Goal: Register for event/course

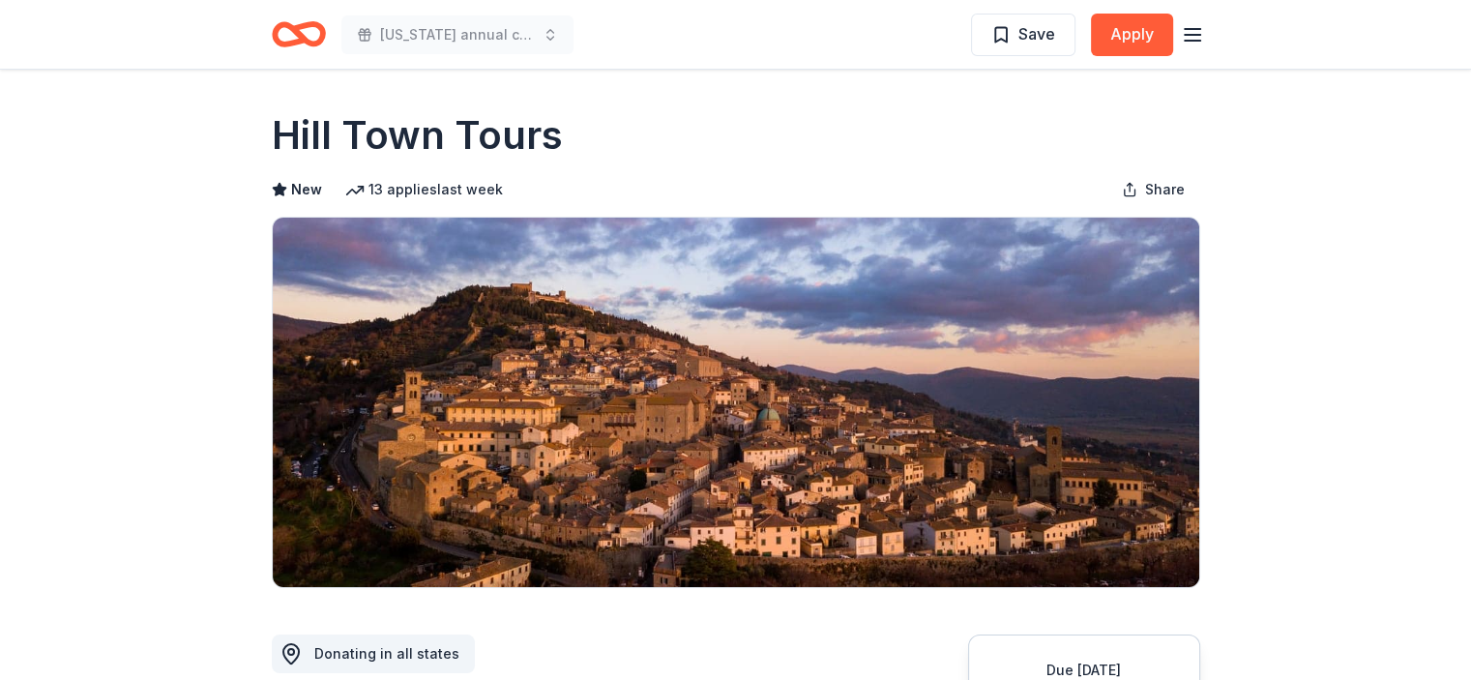
click at [1187, 42] on icon "button" at bounding box center [1192, 34] width 23 height 23
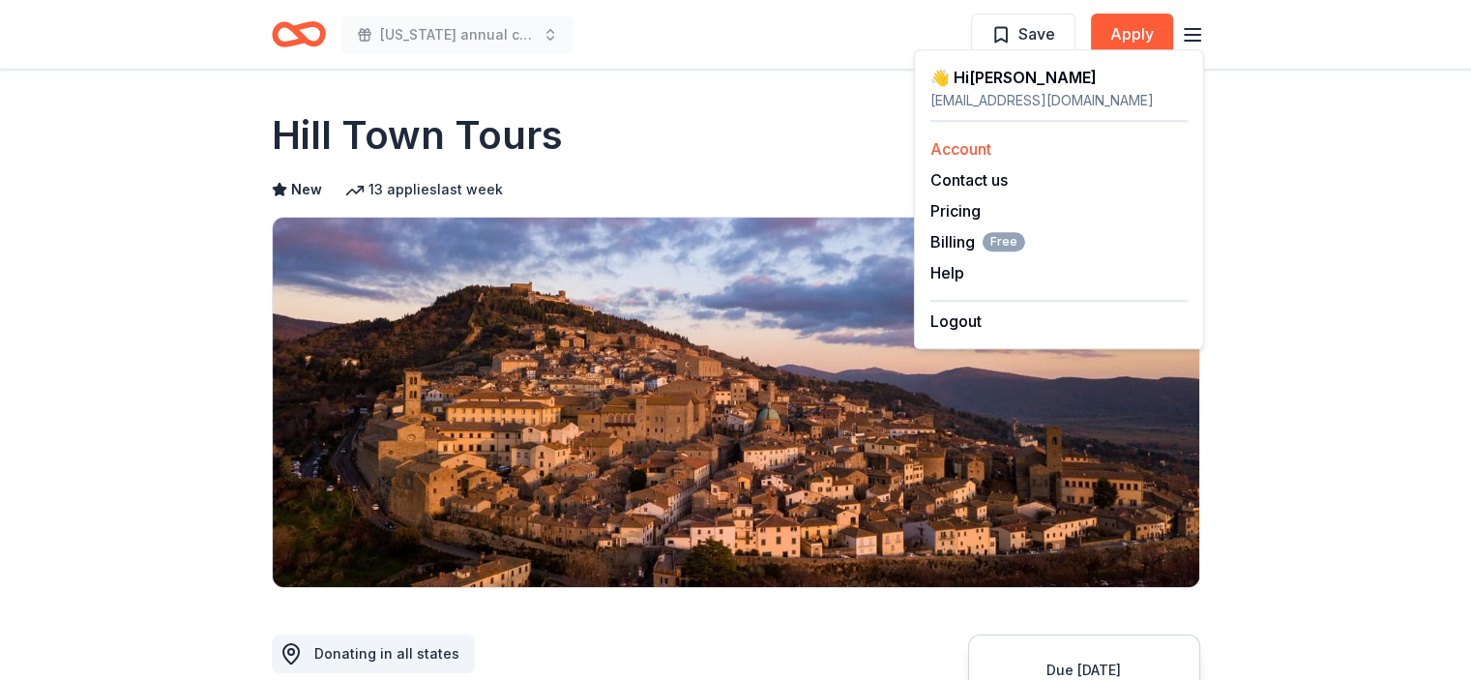
click at [982, 143] on link "Account" at bounding box center [960, 148] width 61 height 19
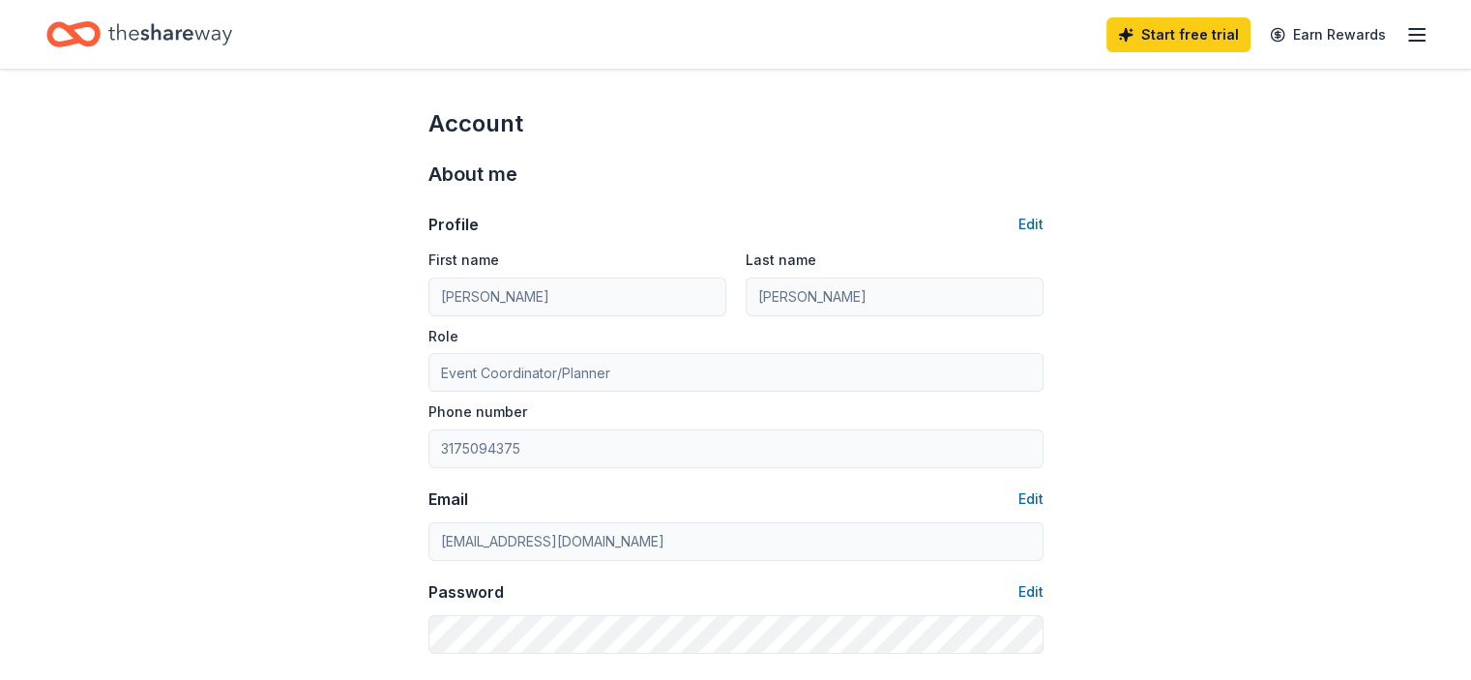
click at [172, 35] on icon "Home" at bounding box center [170, 35] width 124 height 40
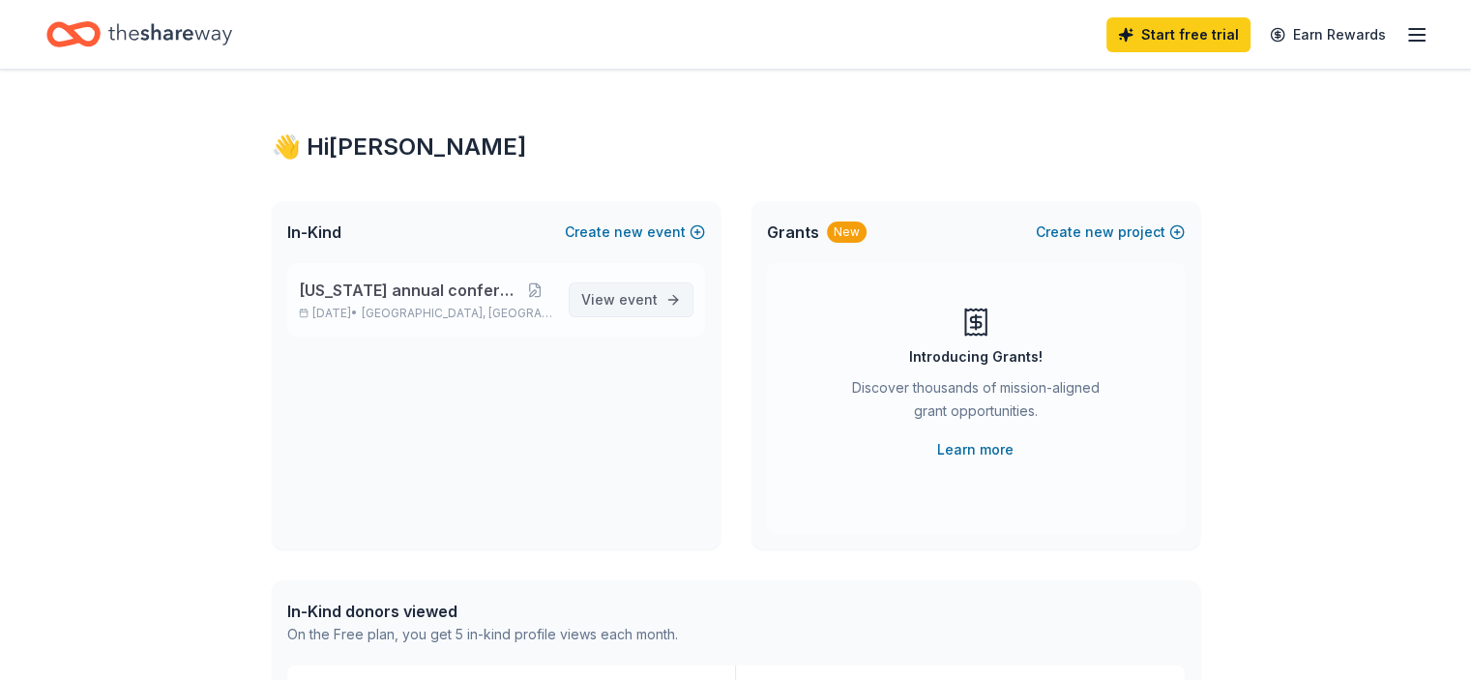
click at [642, 293] on span "event" at bounding box center [638, 299] width 39 height 16
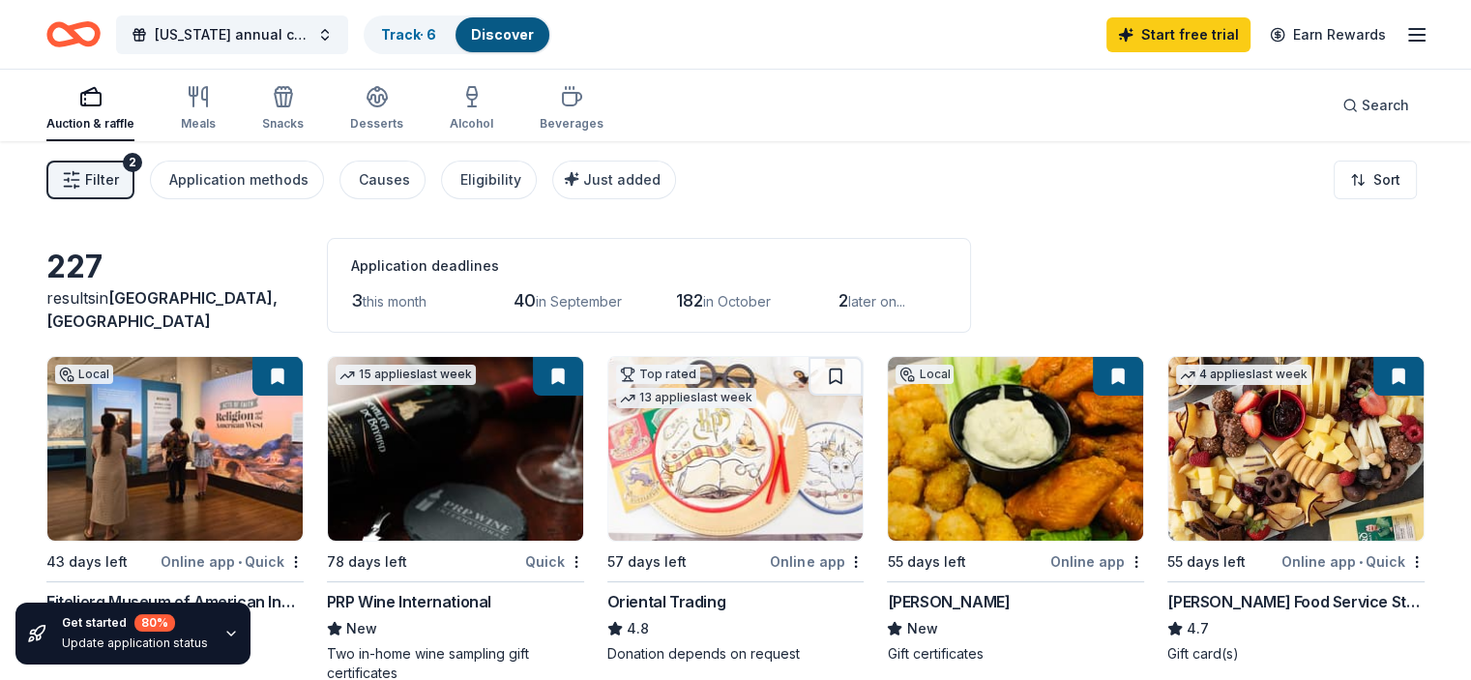
drag, startPoint x: 1458, startPoint y: 108, endPoint x: 1469, endPoint y: 156, distance: 48.6
drag, startPoint x: 1469, startPoint y: 156, endPoint x: 1474, endPoint y: 239, distance: 83.3
click at [1470, 239] on html "Indiana annual conference Track · 6 Discover Start free trial Earn Rewards Auct…" at bounding box center [735, 340] width 1471 height 680
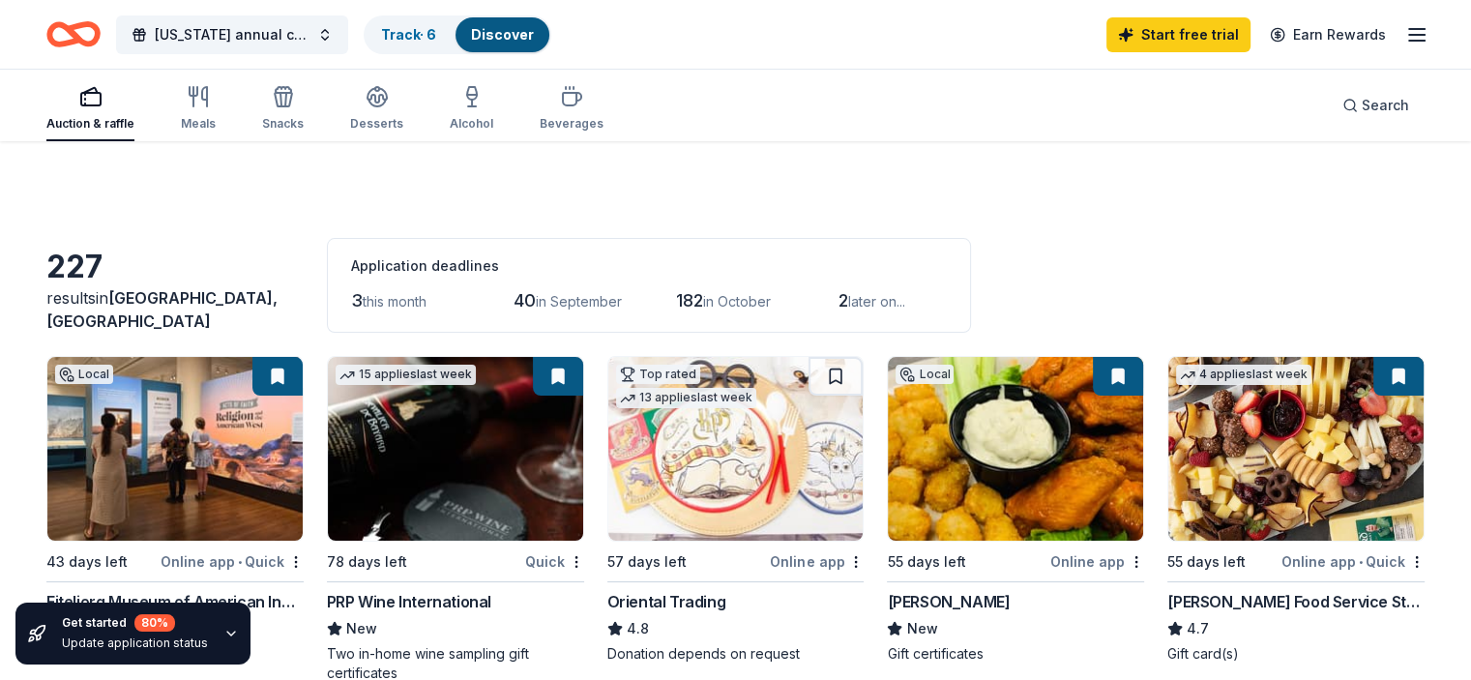
scroll to position [252, 0]
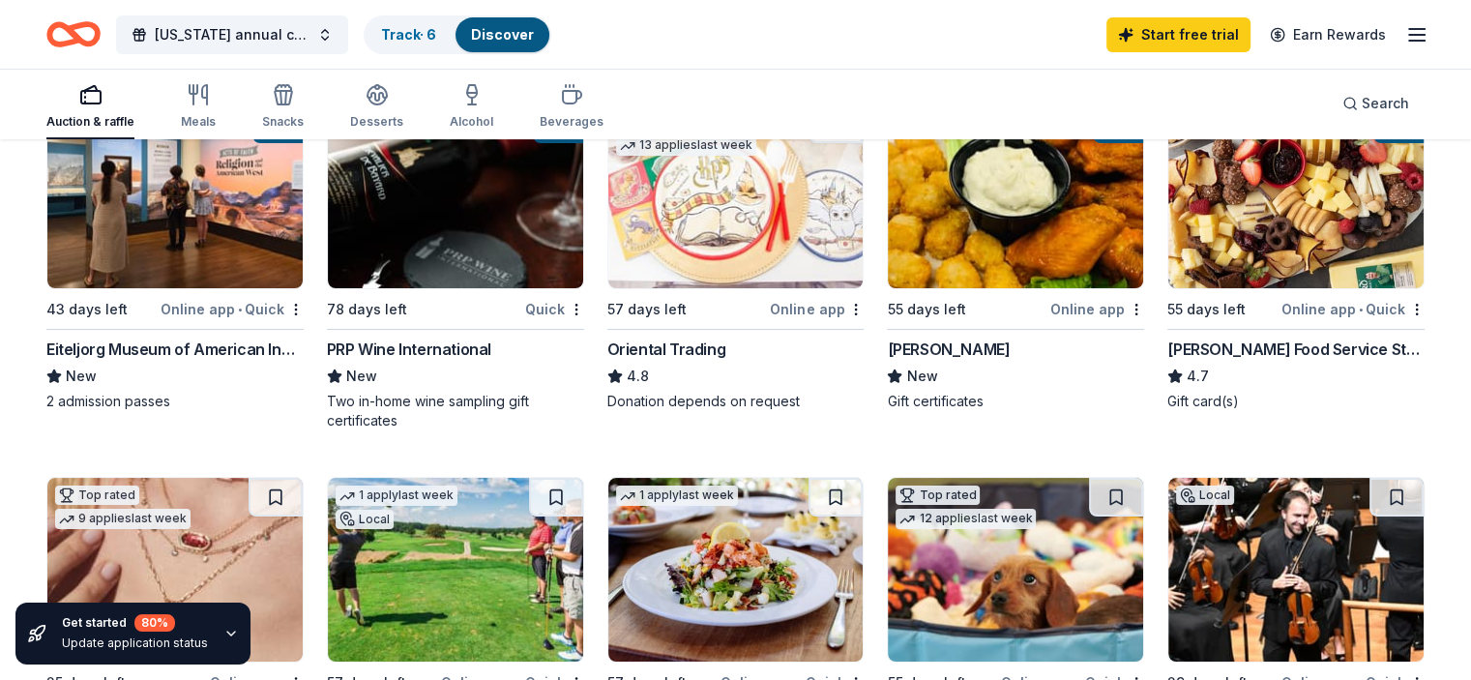
click at [191, 238] on img at bounding box center [174, 196] width 255 height 184
click at [436, 33] on link "Track · 6" at bounding box center [408, 34] width 55 height 16
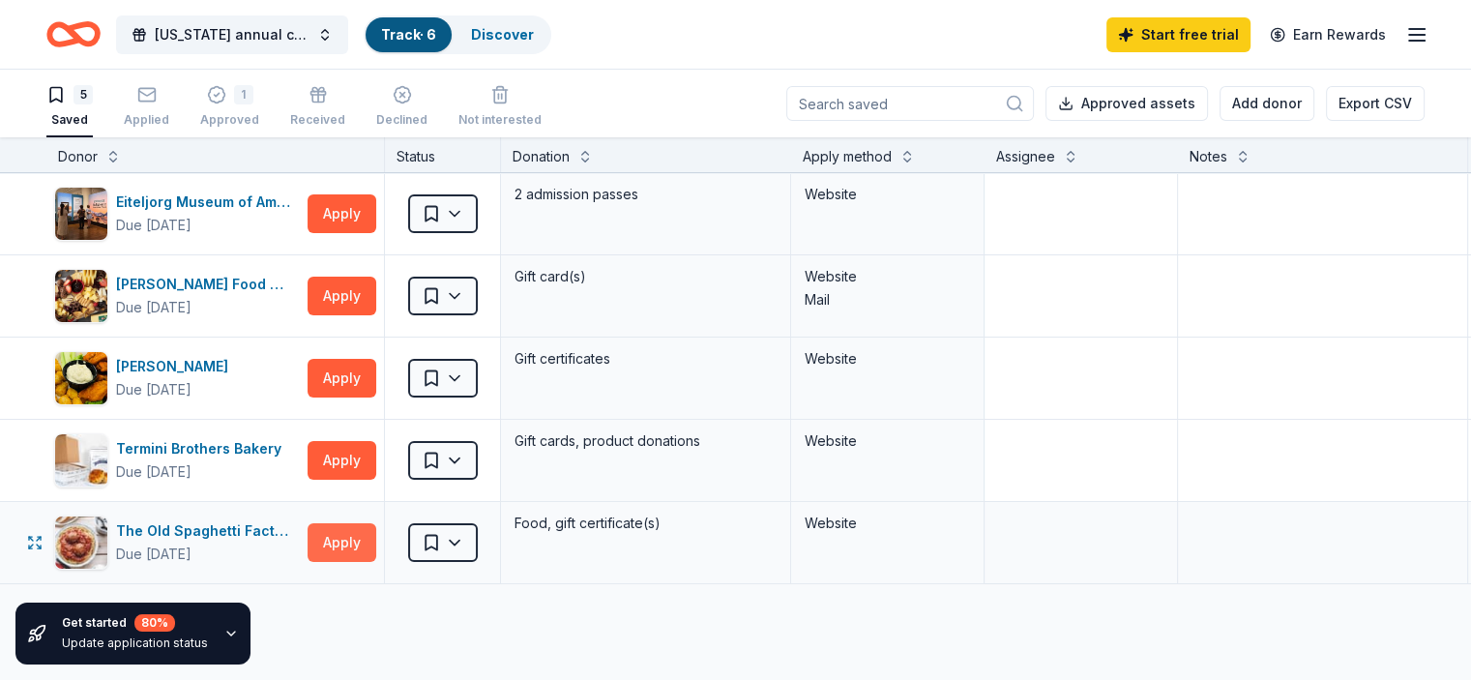
click at [371, 542] on button "Apply" at bounding box center [341, 542] width 69 height 39
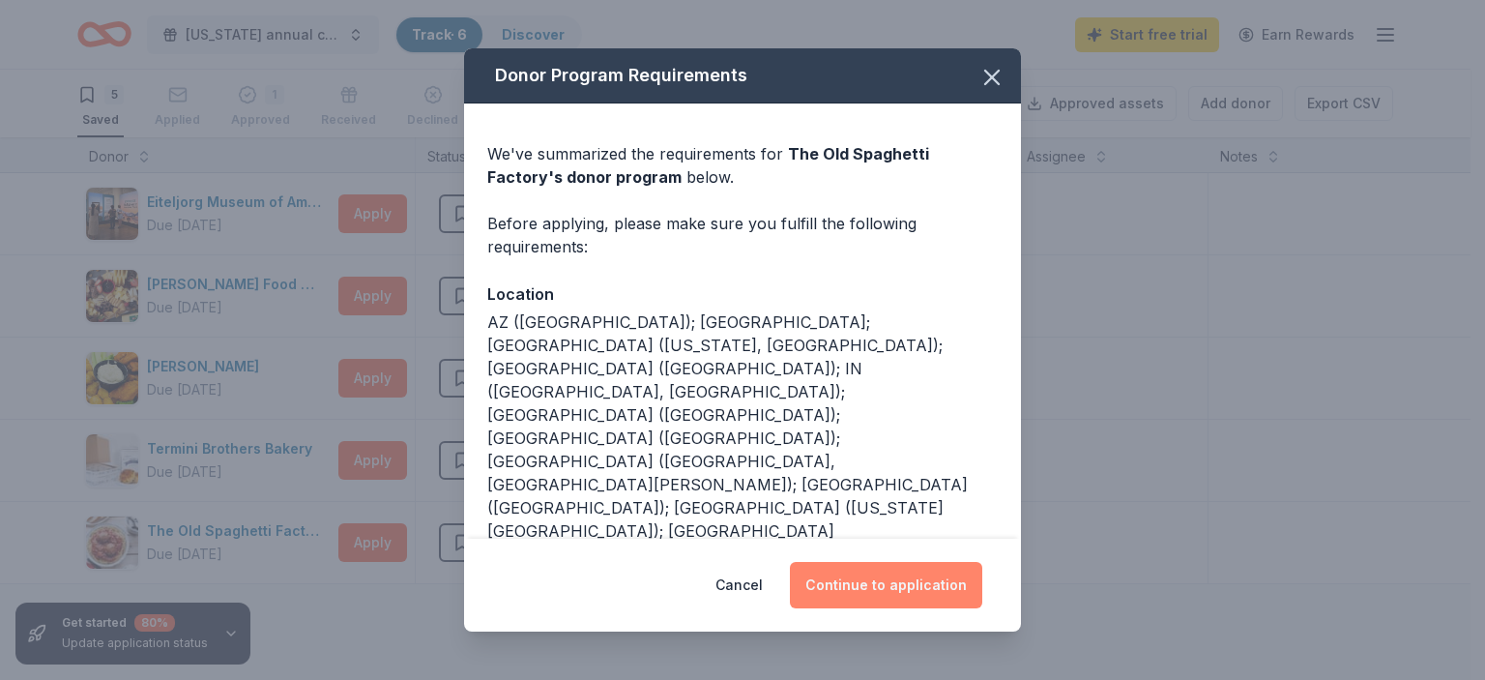
click at [918, 597] on button "Continue to application" at bounding box center [886, 585] width 192 height 46
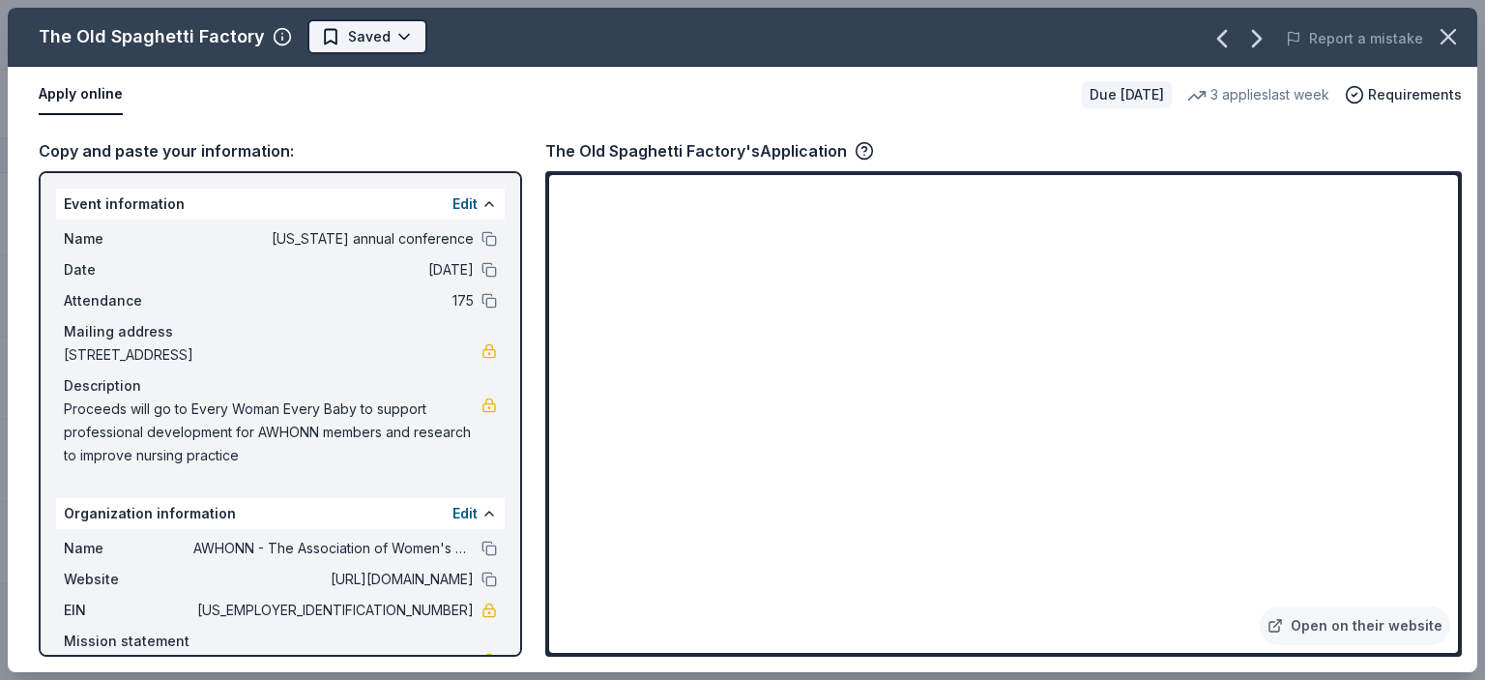
click at [351, 29] on html "Indiana annual conference Track · 6 Discover Start free trial Earn Rewards 5 Sa…" at bounding box center [742, 340] width 1485 height 680
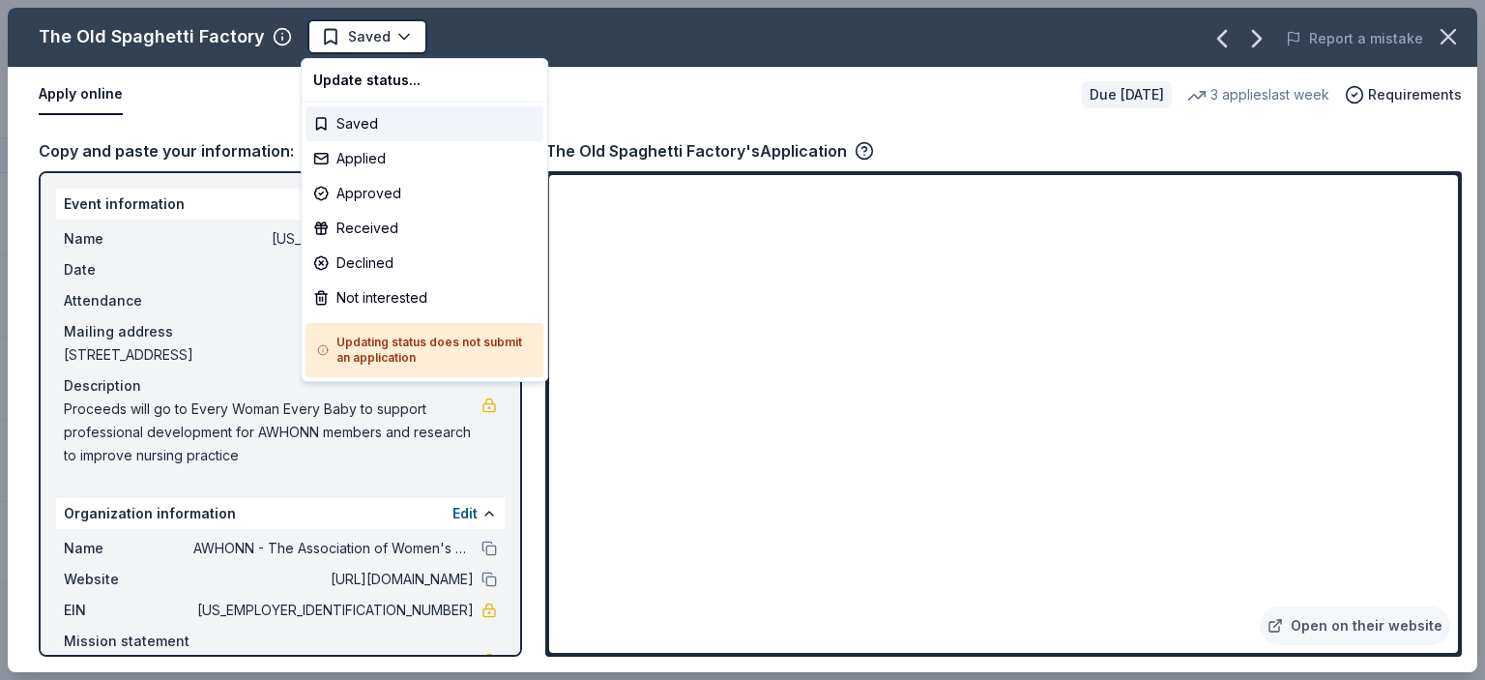
click at [624, 64] on html "Indiana annual conference Track · 6 Discover Start free trial Earn Rewards 5 Sa…" at bounding box center [742, 340] width 1485 height 680
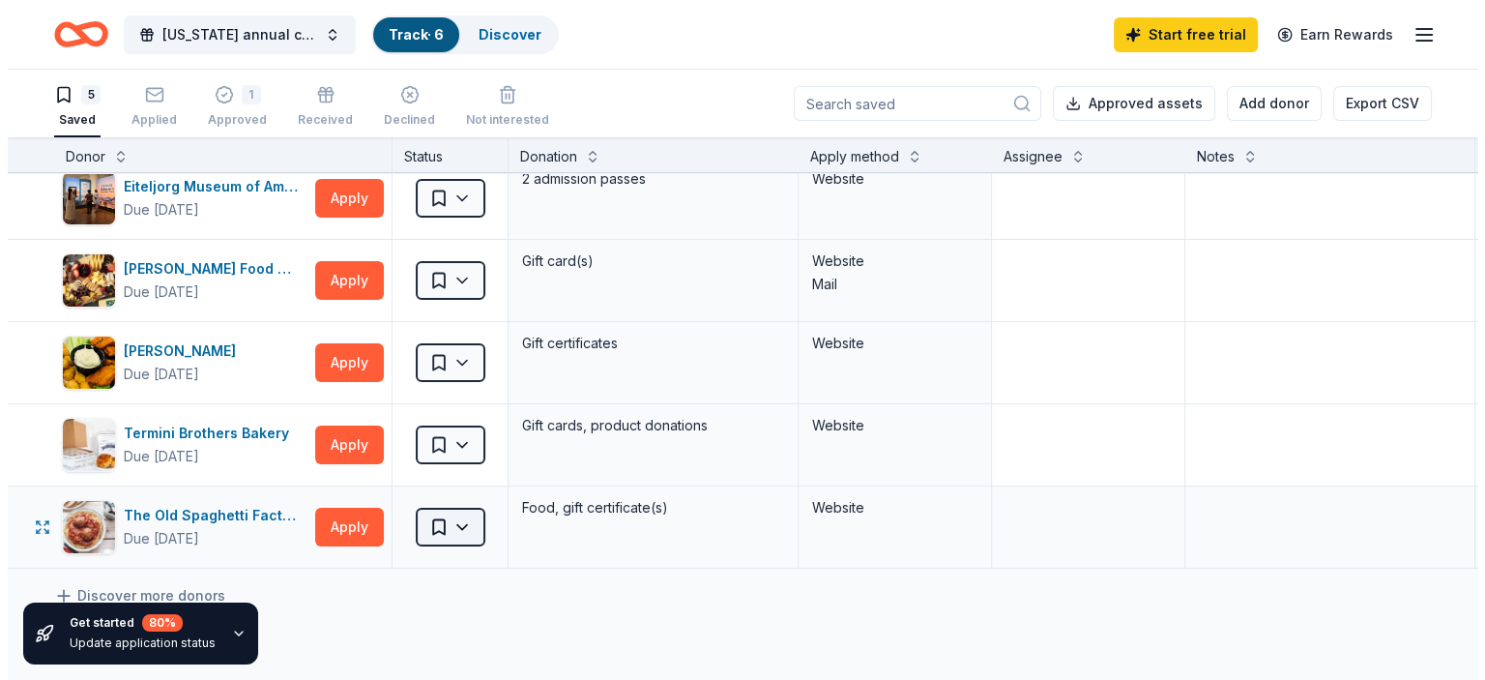
scroll to position [19, 0]
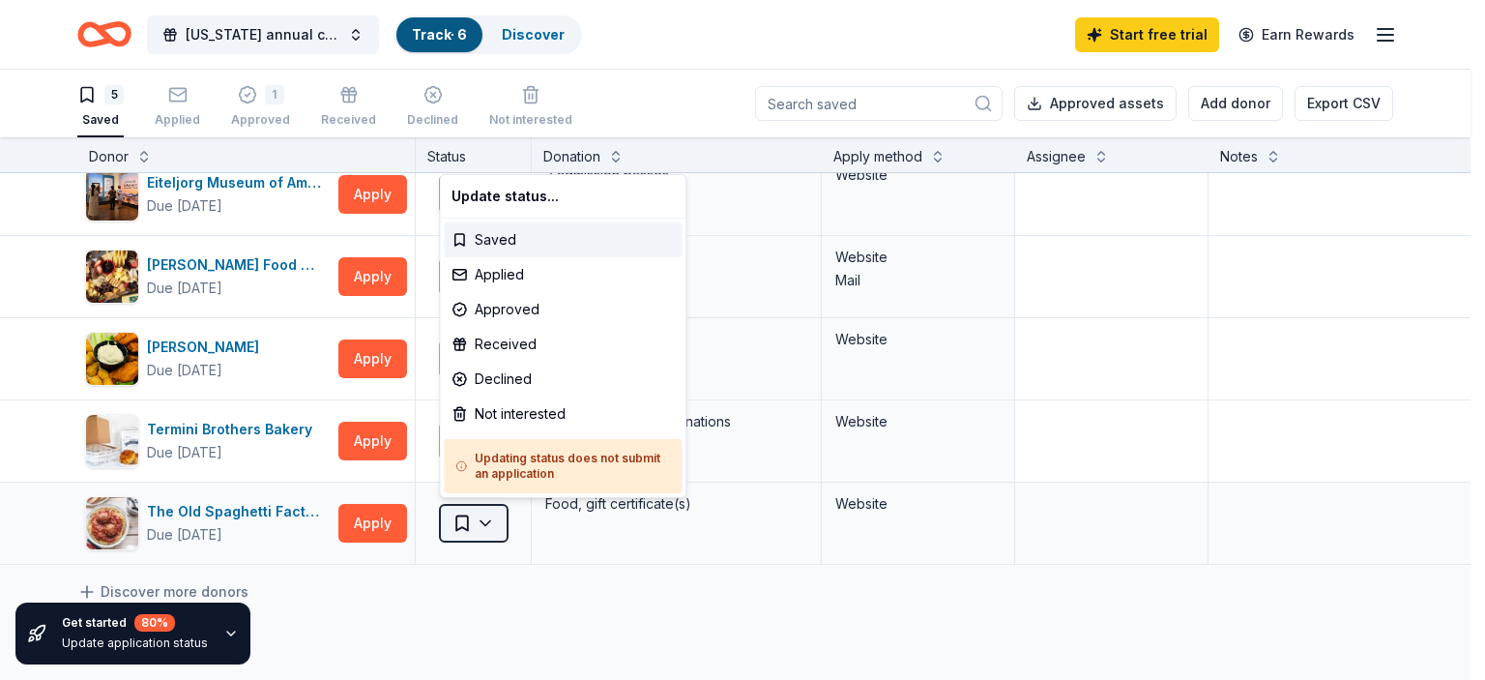
click at [487, 524] on html "Indiana annual conference Track · 6 Discover Start free trial Earn Rewards 5 Sa…" at bounding box center [742, 340] width 1485 height 680
click at [507, 277] on div "Applied" at bounding box center [563, 274] width 238 height 35
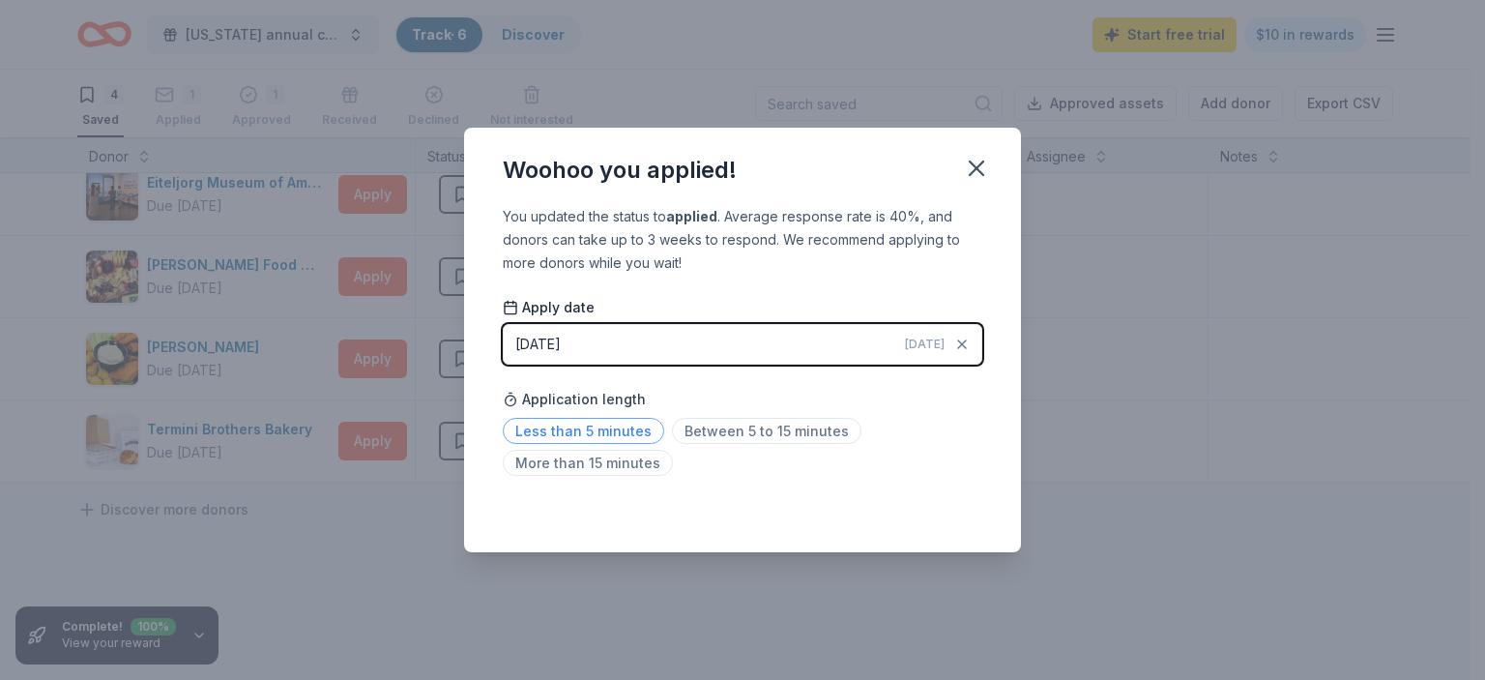
click at [599, 431] on span "Less than 5 minutes" at bounding box center [583, 431] width 161 height 26
click at [979, 165] on icon "button" at bounding box center [977, 168] width 14 height 14
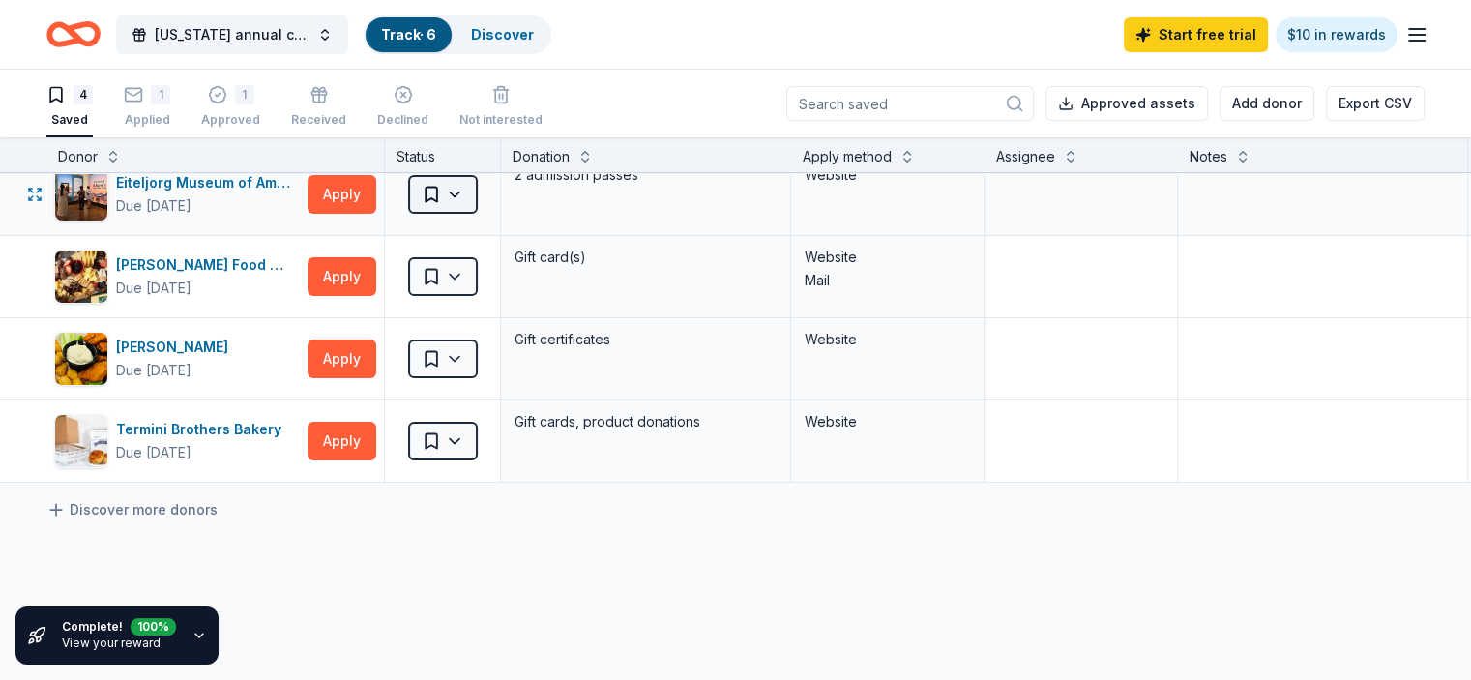
click at [491, 188] on html "Indiana annual conference Track · 6 Discover Start free trial $10 in rewards 4 …" at bounding box center [735, 340] width 1471 height 680
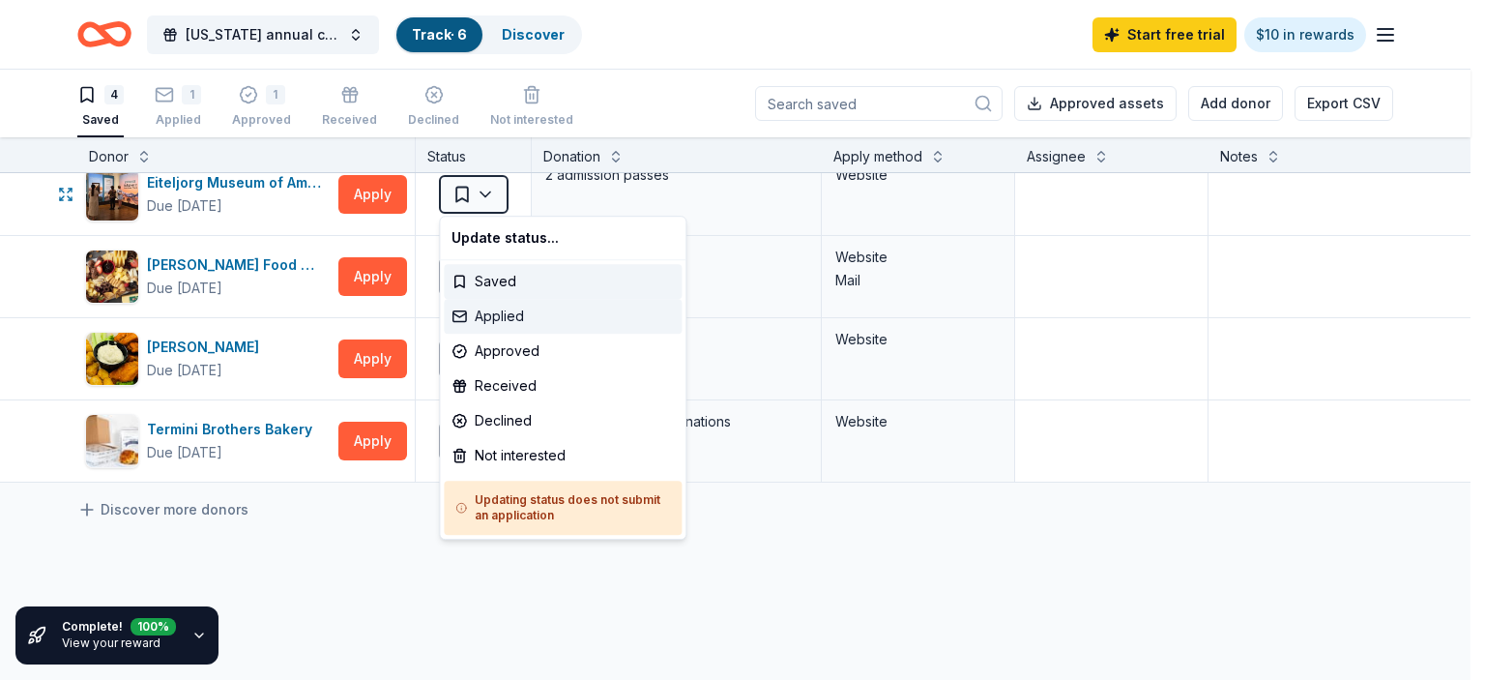
click at [507, 312] on div "Applied" at bounding box center [563, 316] width 238 height 35
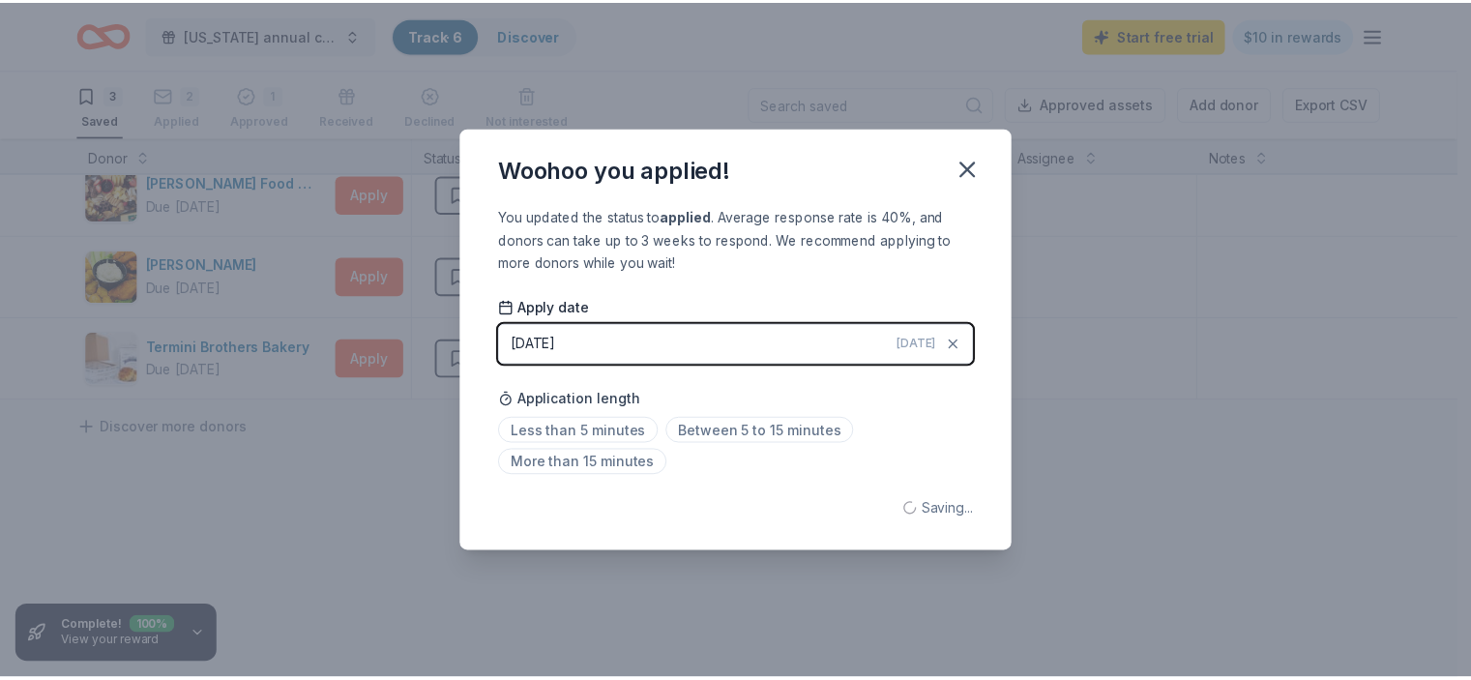
scroll to position [0, 0]
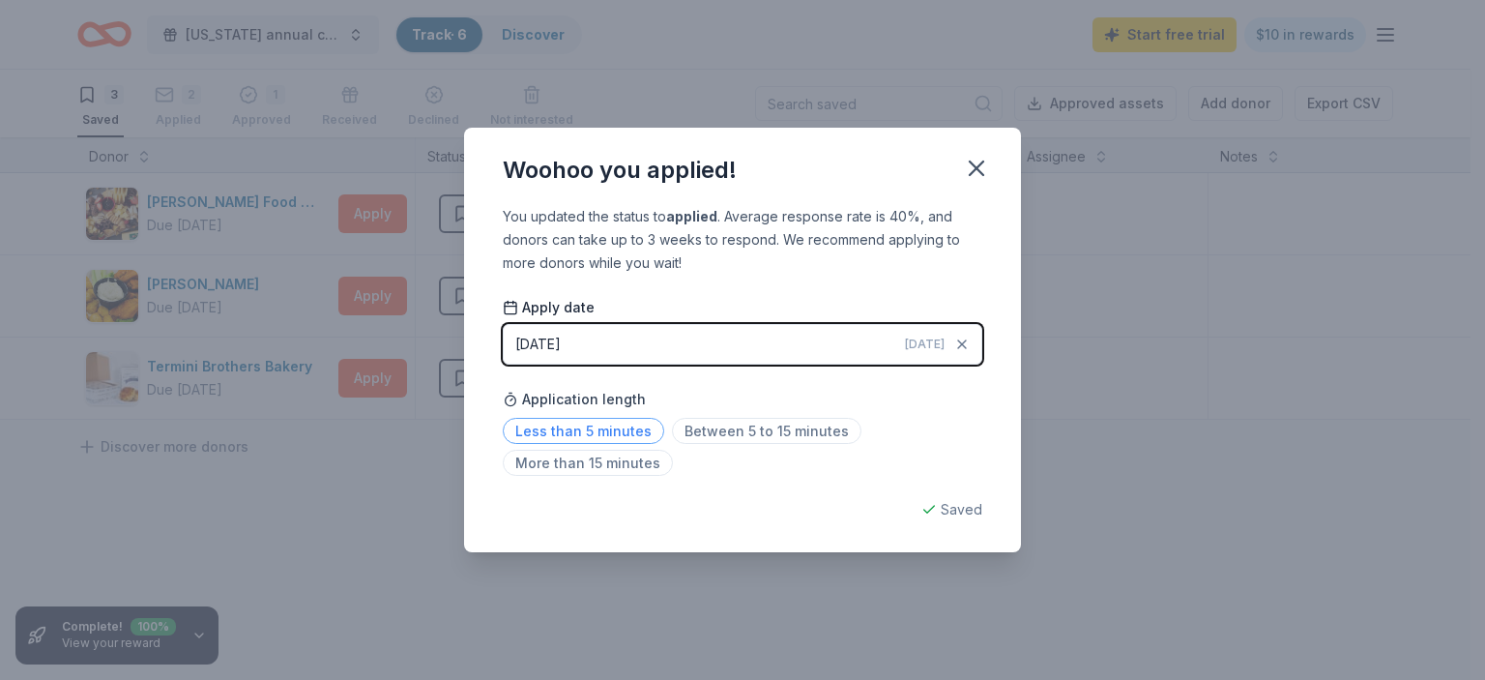
click at [626, 436] on span "Less than 5 minutes" at bounding box center [583, 431] width 161 height 26
click at [545, 436] on span "Less than 5 minutes" at bounding box center [583, 431] width 161 height 26
click at [982, 155] on icon "button" at bounding box center [976, 168] width 27 height 27
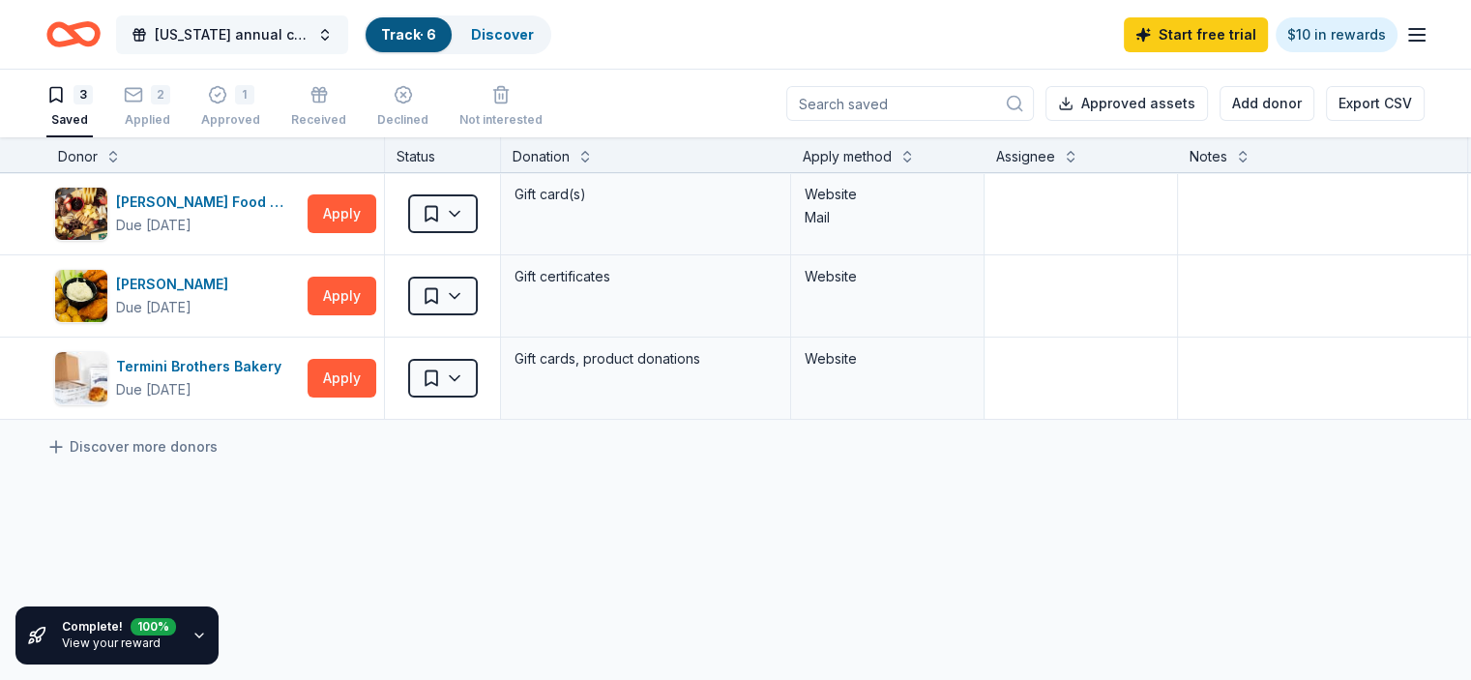
click at [264, 27] on span "[US_STATE] annual conference" at bounding box center [232, 34] width 155 height 23
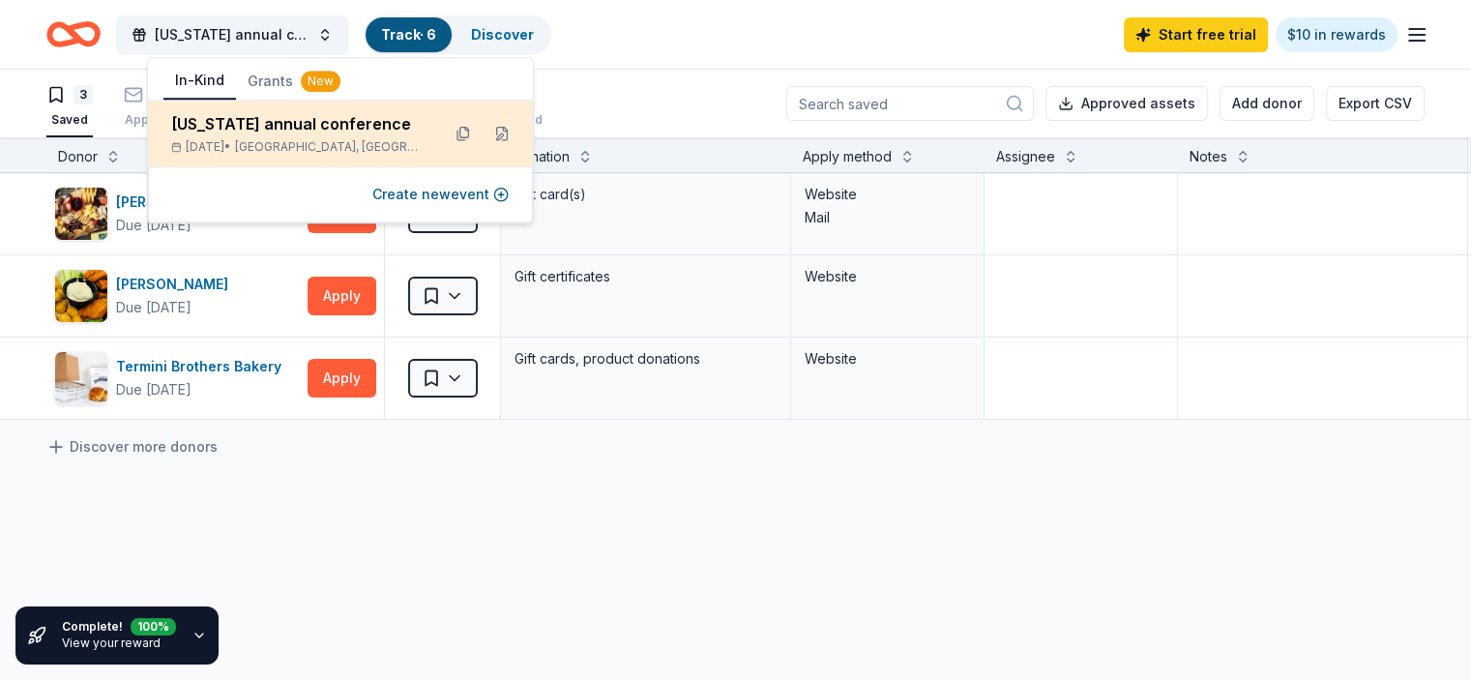
click at [215, 125] on div "[US_STATE] annual conference" at bounding box center [297, 123] width 253 height 23
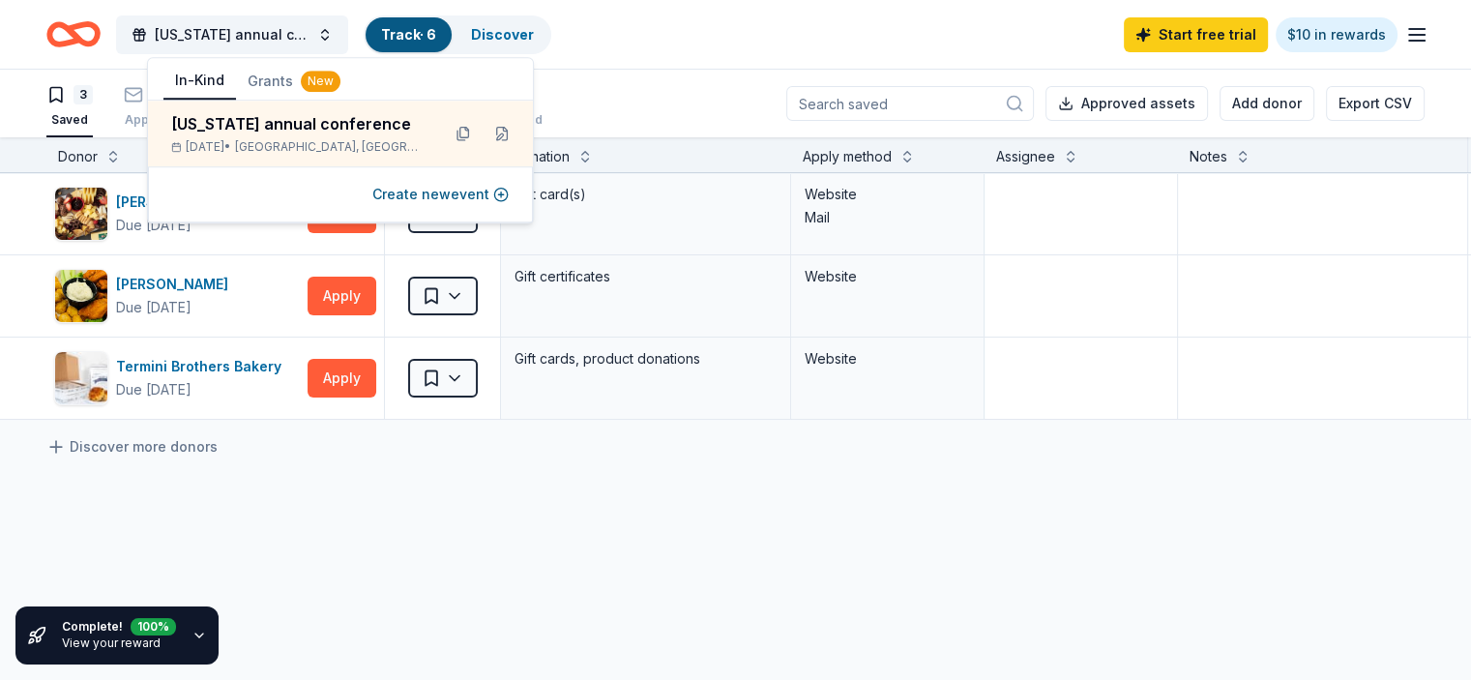
click at [98, 41] on icon "Home" at bounding box center [83, 33] width 30 height 19
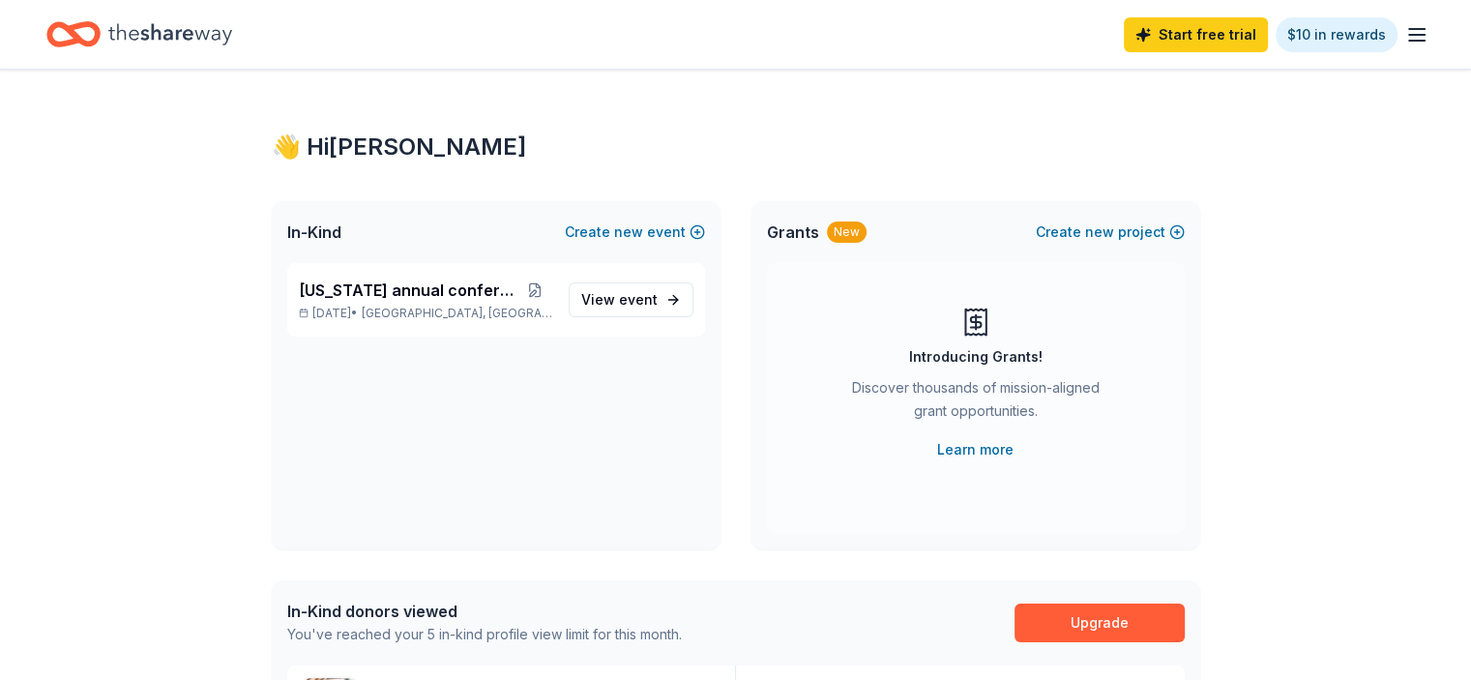
click at [1125, 427] on div "Introducing Grants! Discover thousands of mission-aligned grant opportunities. …" at bounding box center [975, 384] width 340 height 155
click at [621, 316] on link "View event" at bounding box center [631, 299] width 125 height 35
click at [622, 293] on span "event" at bounding box center [638, 299] width 39 height 16
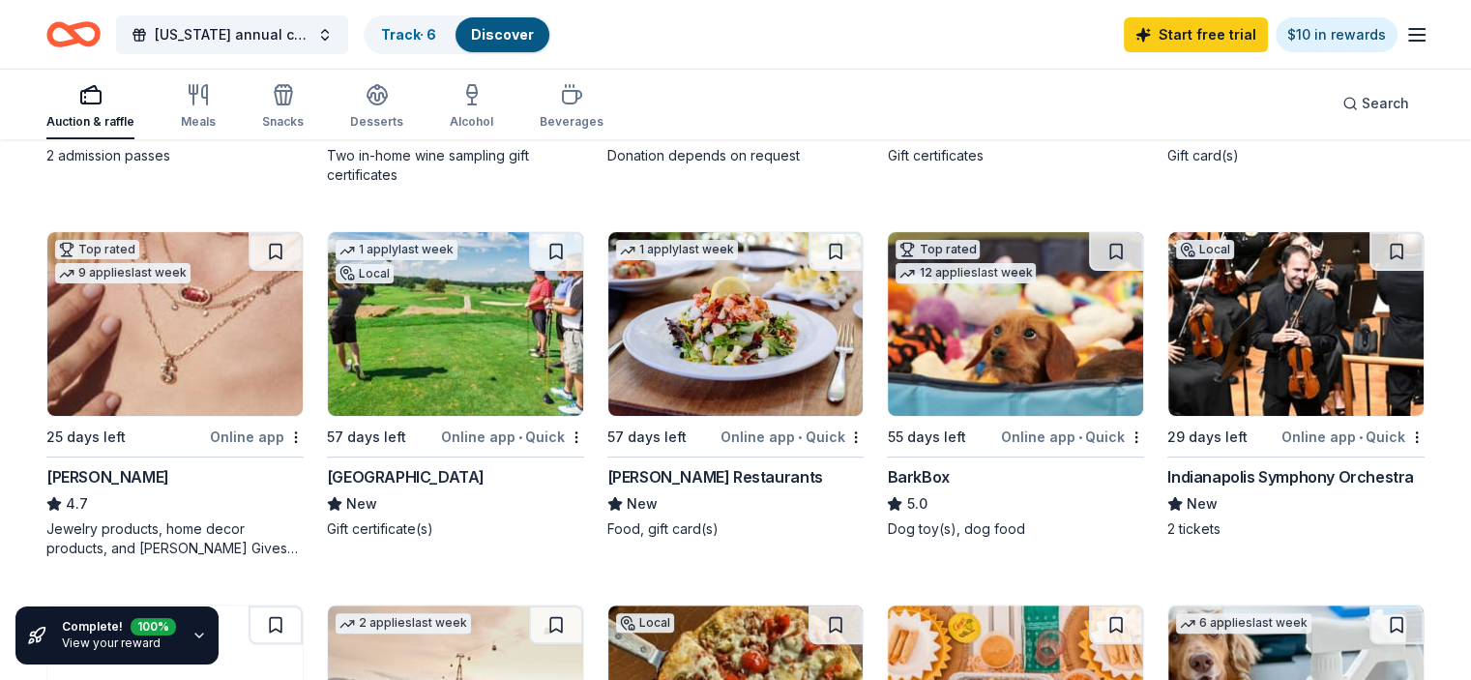
scroll to position [516, 0]
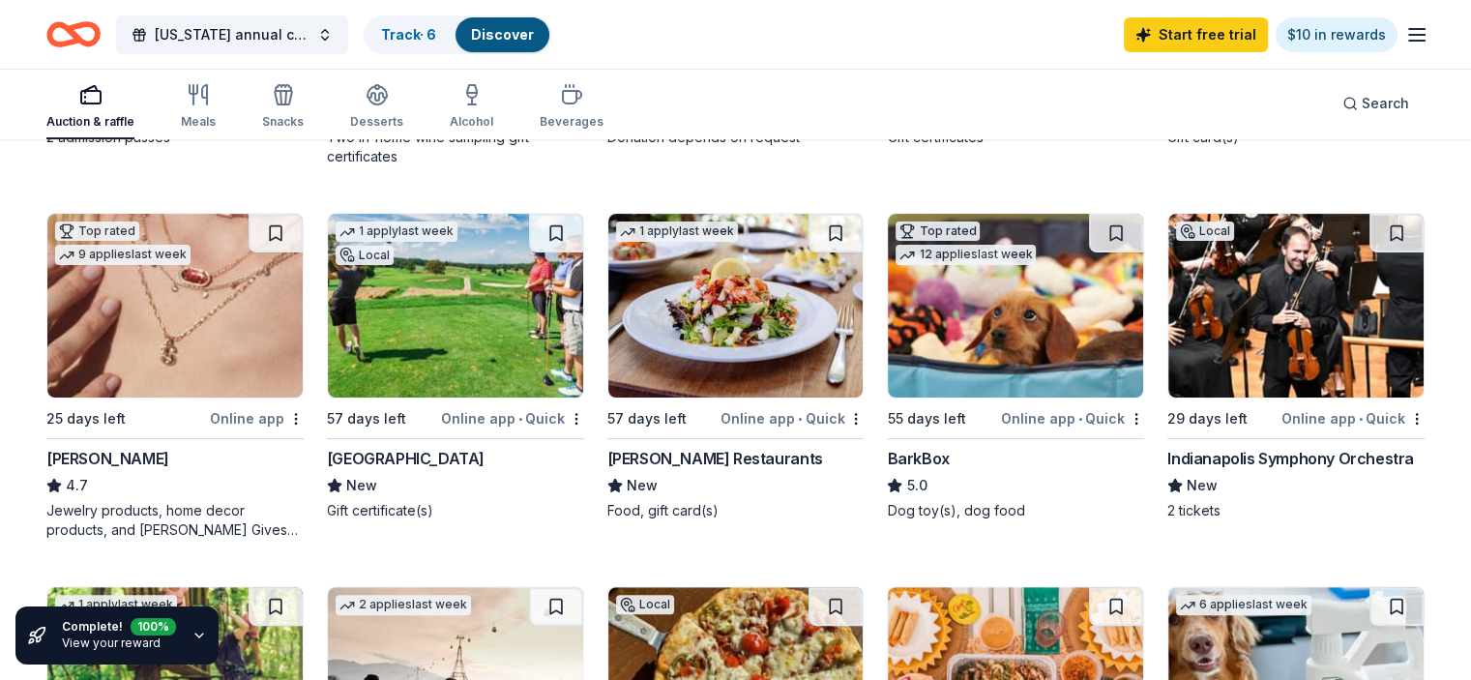
click at [491, 297] on img at bounding box center [455, 306] width 255 height 184
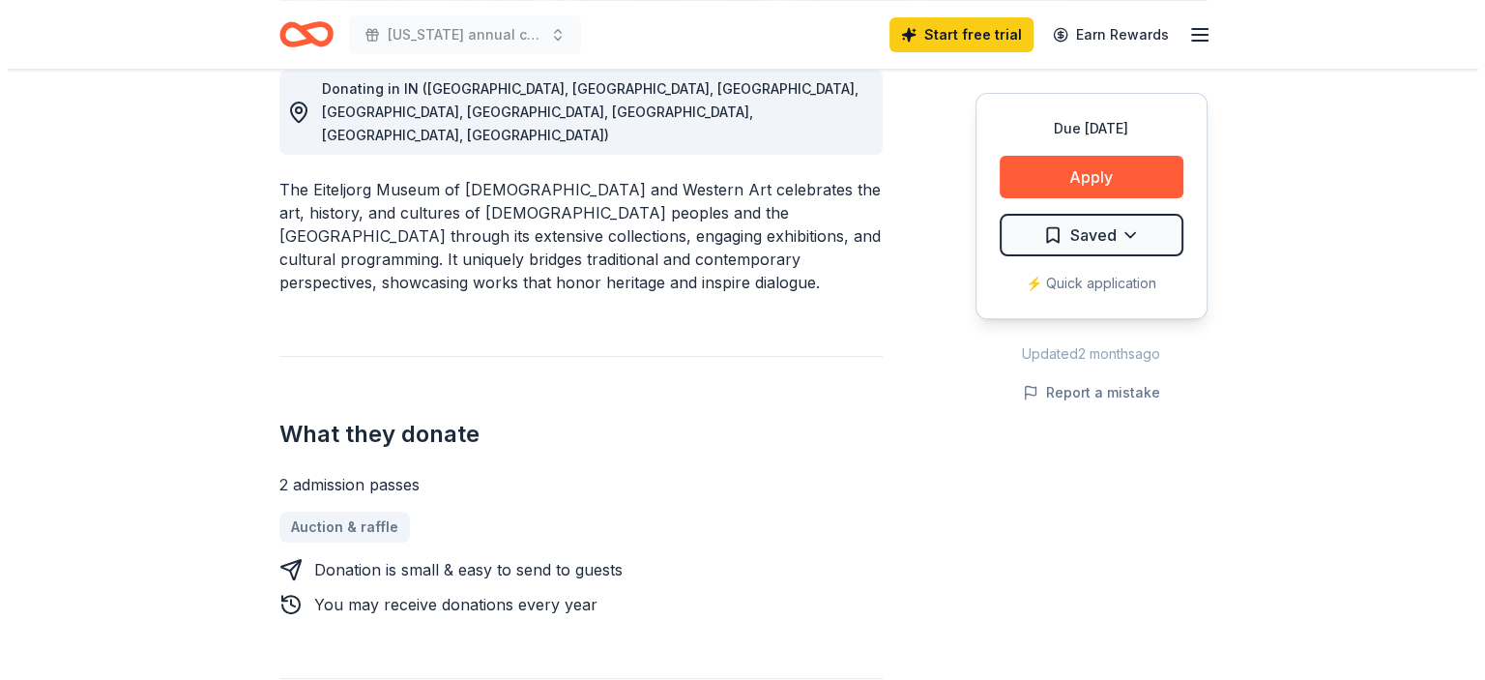
scroll to position [611, 0]
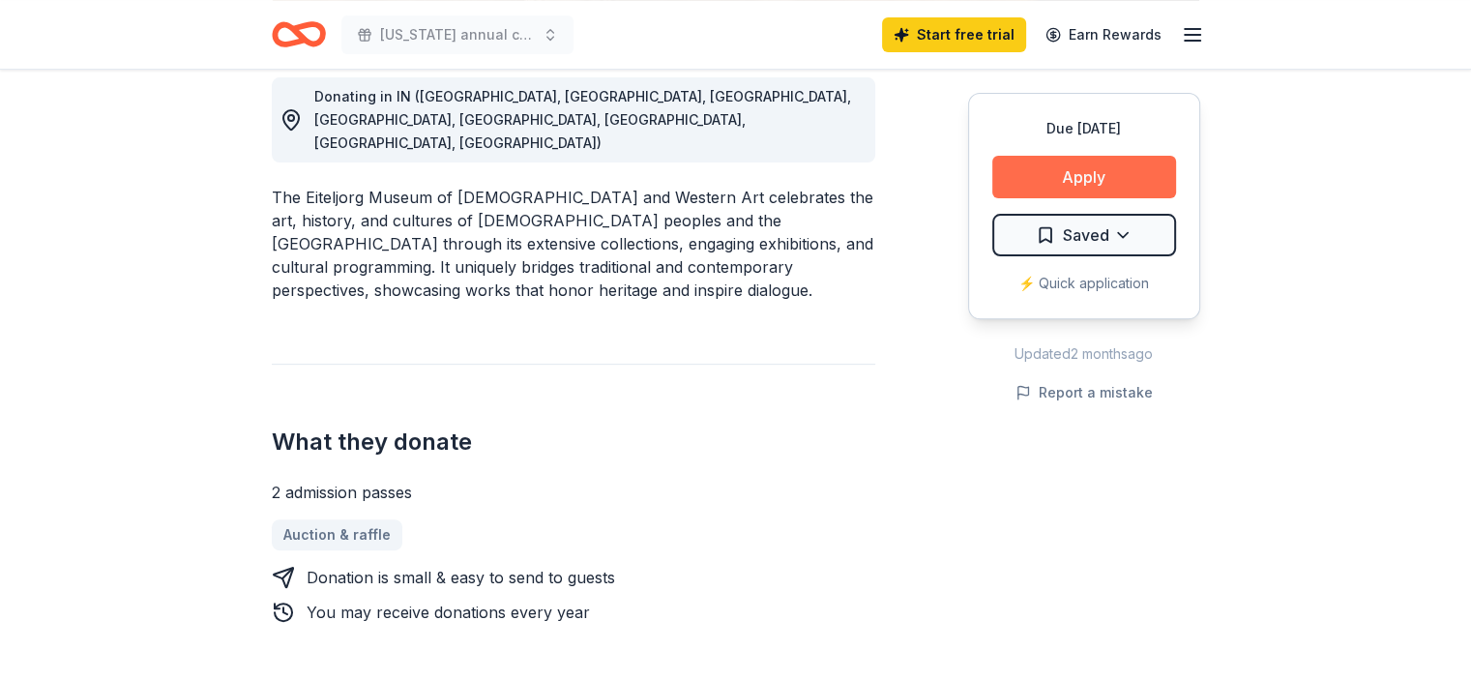
click at [1099, 196] on button "Apply" at bounding box center [1084, 177] width 184 height 43
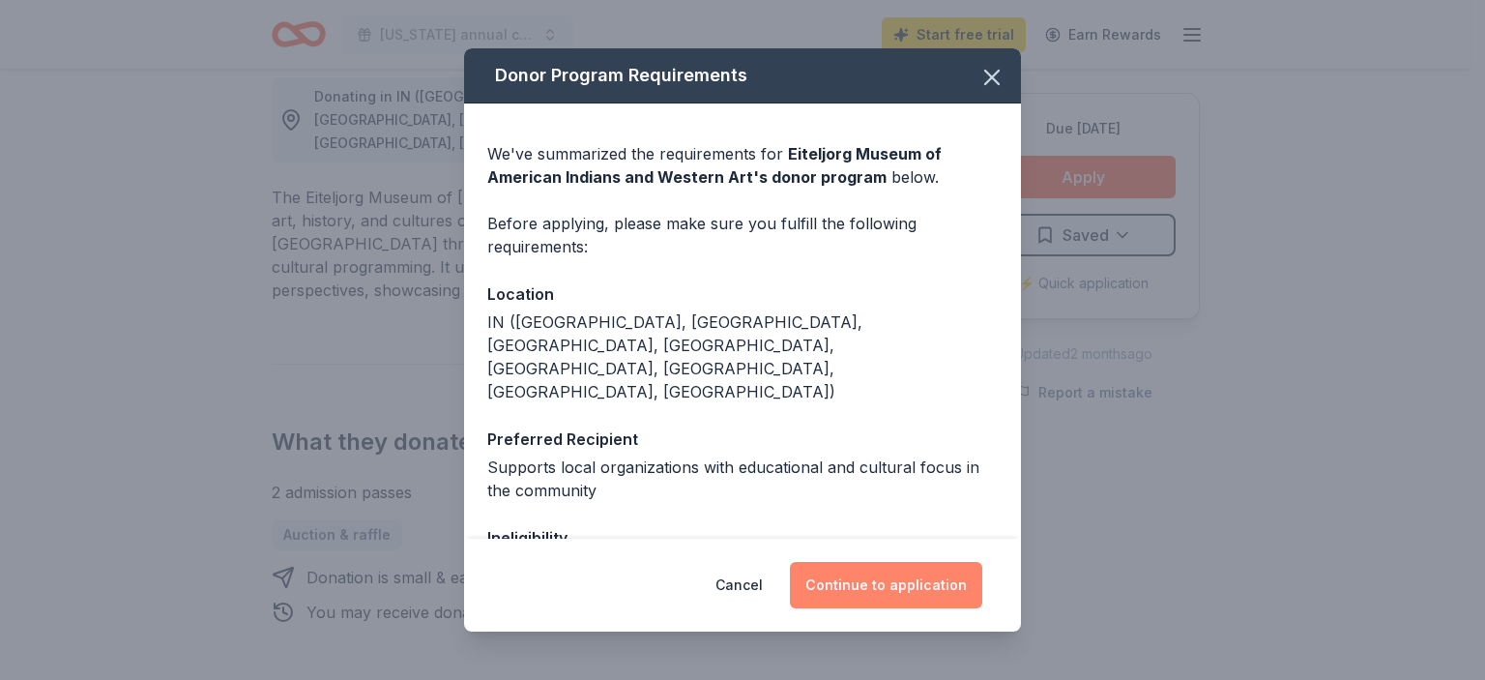
click at [900, 588] on button "Continue to application" at bounding box center [886, 585] width 192 height 46
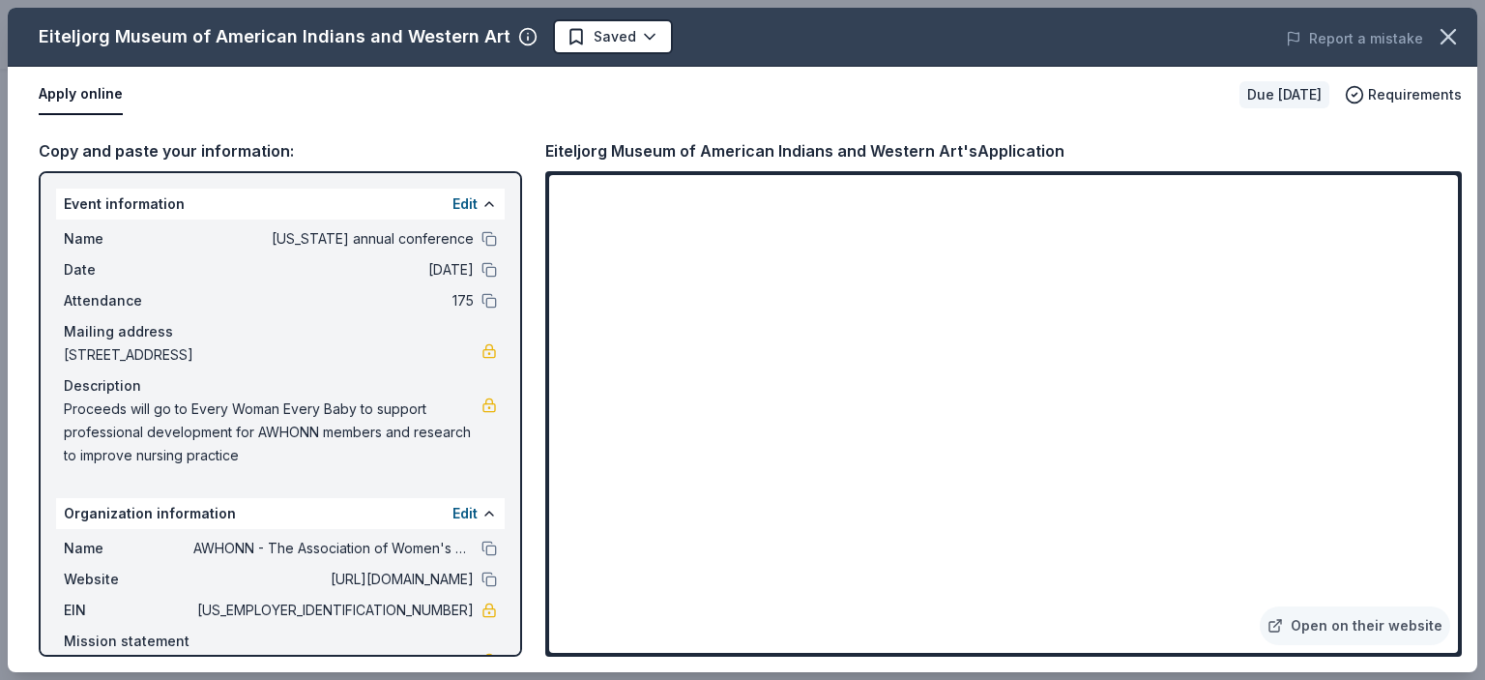
scroll to position [89, 0]
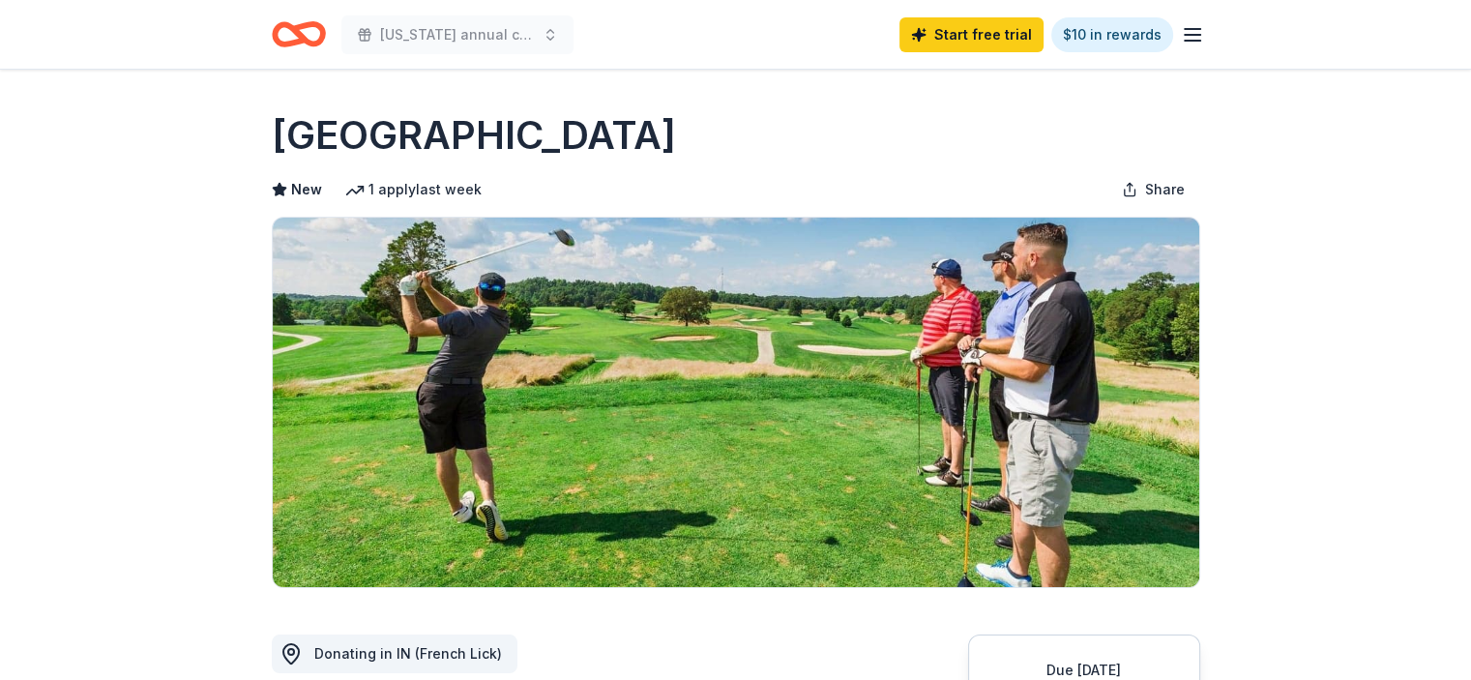
click at [293, 26] on icon "Home" at bounding box center [307, 33] width 30 height 19
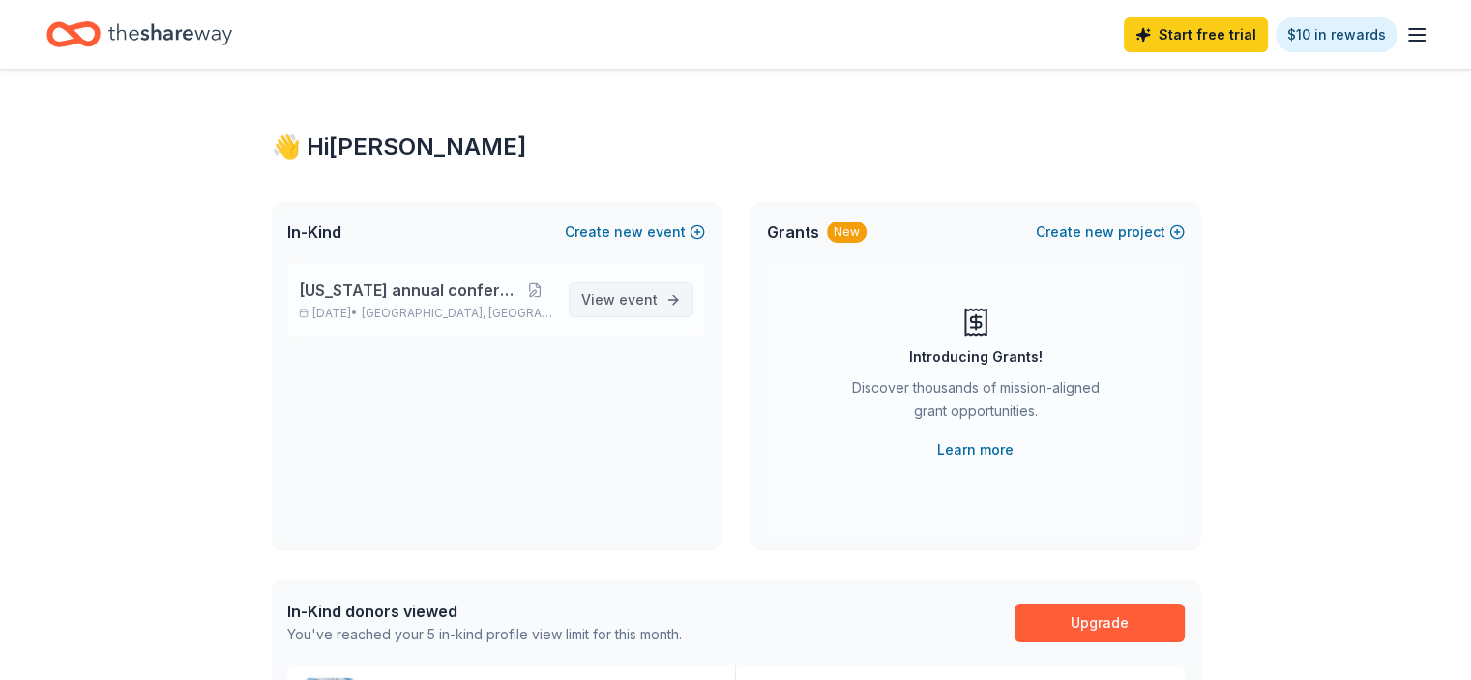
click at [604, 302] on span "View event" at bounding box center [619, 299] width 76 height 23
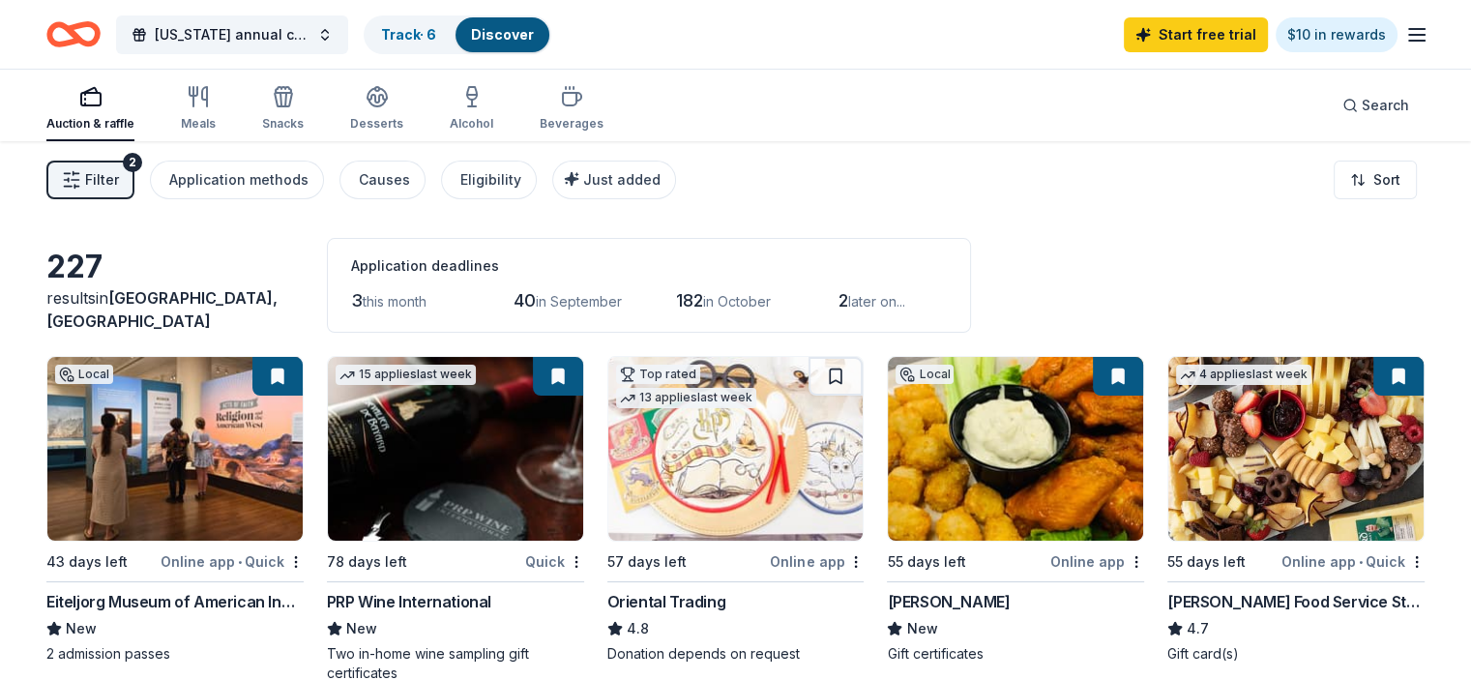
scroll to position [111, 0]
